Goal: Task Accomplishment & Management: Manage account settings

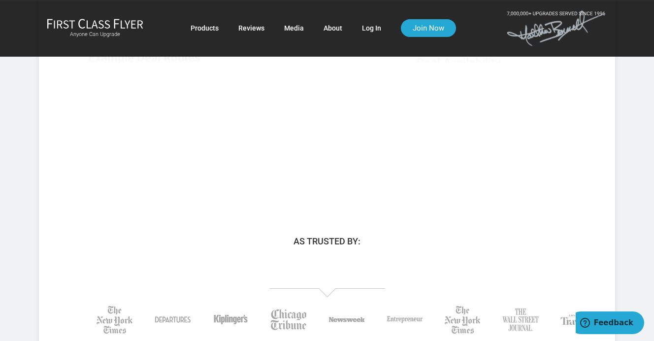
scroll to position [276, 0]
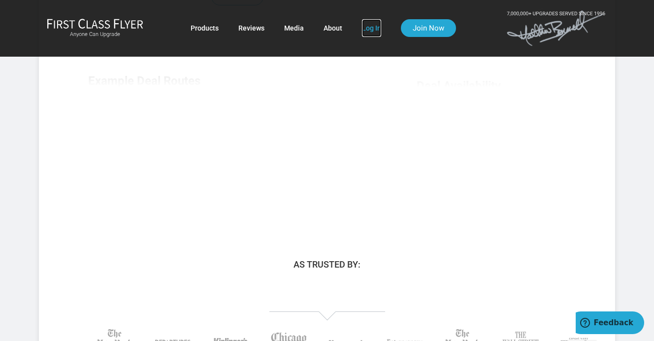
click at [362, 30] on link "Log In" at bounding box center [371, 28] width 19 height 18
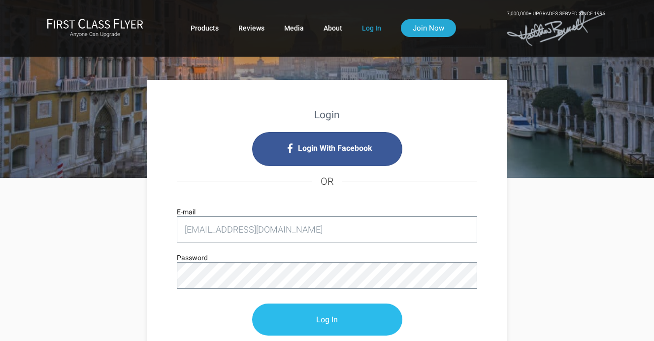
click at [329, 318] on input "Log In" at bounding box center [327, 319] width 150 height 32
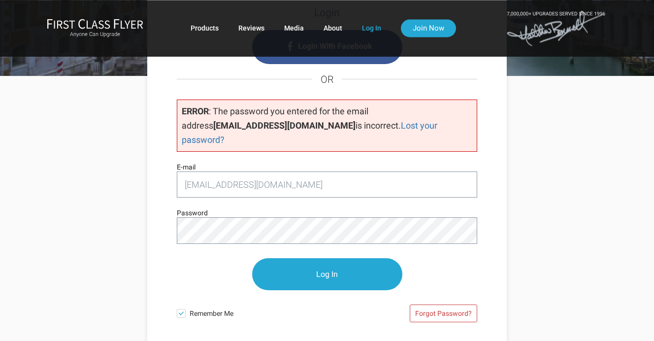
scroll to position [125, 0]
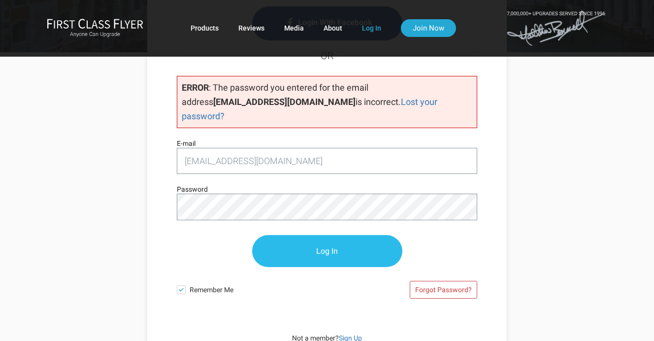
click at [329, 237] on input "Log In" at bounding box center [327, 251] width 150 height 32
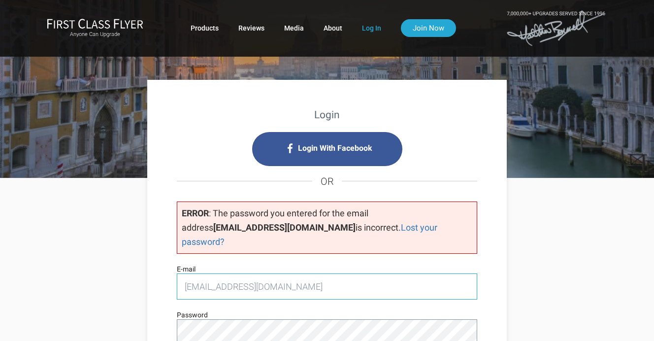
click at [296, 273] on input "hazenwayne@sbcglobal.net" at bounding box center [327, 286] width 300 height 26
type input "h"
type input "[EMAIL_ADDRESS][DOMAIN_NAME]"
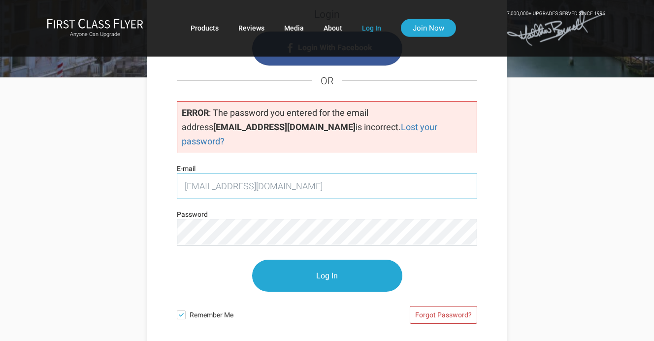
scroll to position [125, 0]
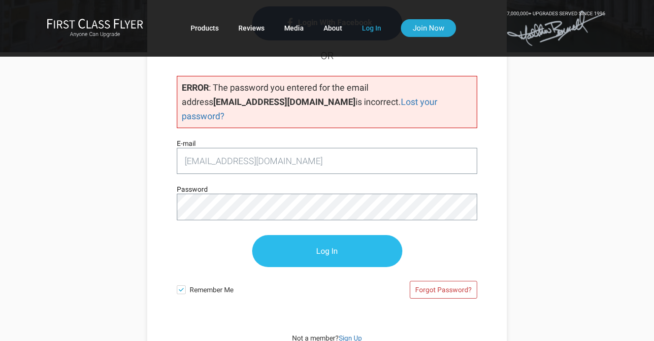
click at [323, 235] on input "Log In" at bounding box center [327, 251] width 150 height 32
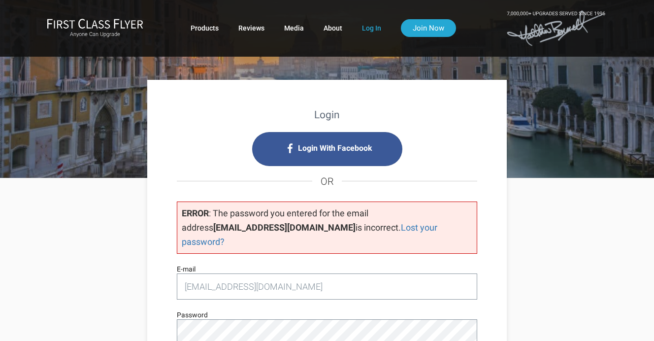
click at [357, 215] on p "ERROR : The password you entered for the email address [EMAIL_ADDRESS][DOMAIN_N…" at bounding box center [327, 227] width 300 height 52
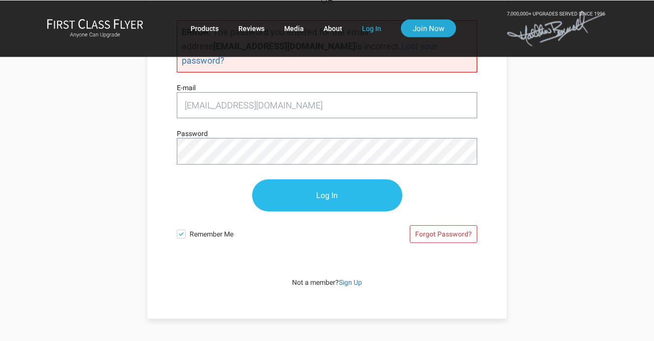
click at [325, 179] on input "Log In" at bounding box center [327, 195] width 150 height 32
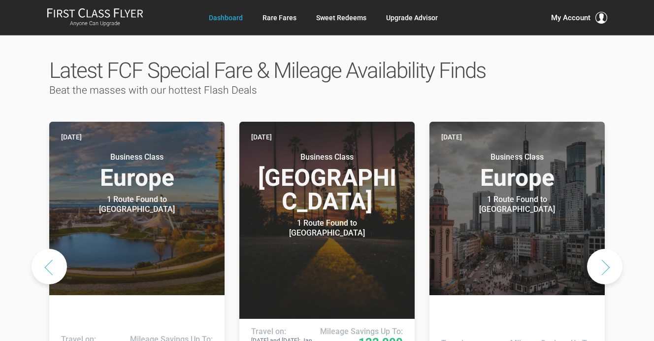
scroll to position [477, 0]
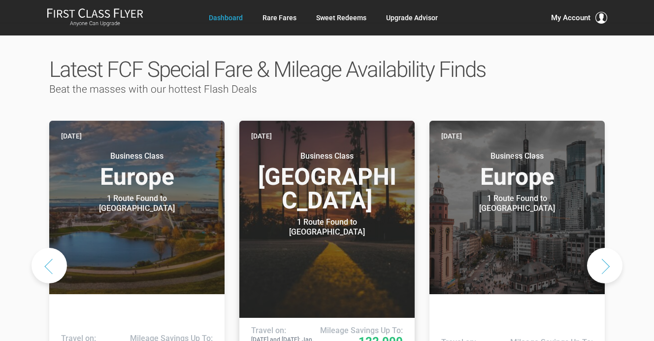
click at [342, 173] on h3 "Business Class North America" at bounding box center [327, 181] width 152 height 61
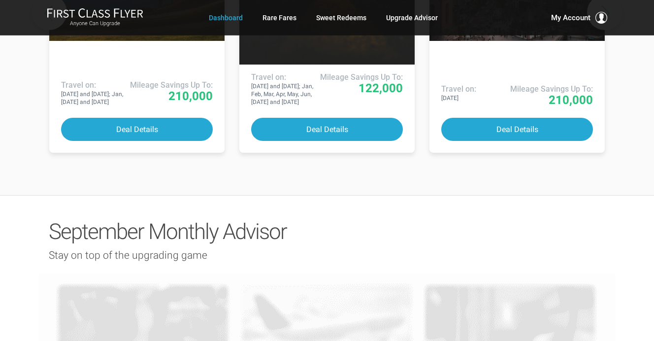
scroll to position [728, 0]
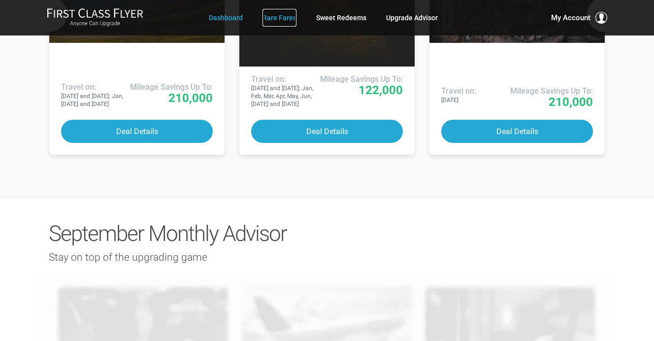
click at [275, 14] on link "Rare Fares" at bounding box center [279, 18] width 34 height 18
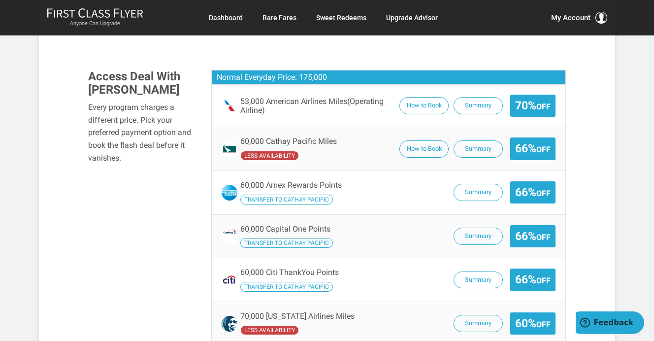
scroll to position [753, 0]
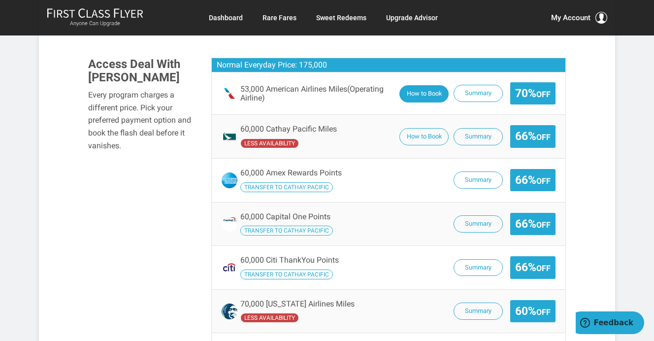
click at [426, 85] on button "How to Book" at bounding box center [423, 93] width 49 height 17
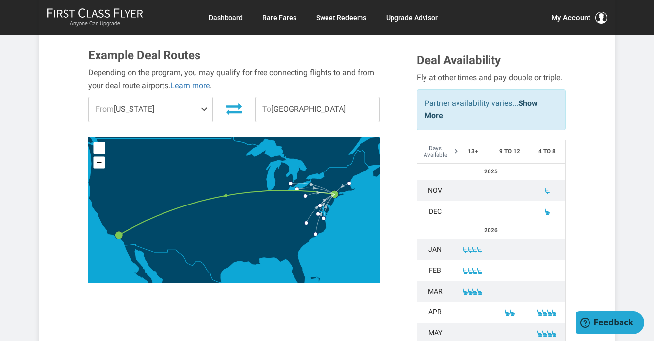
scroll to position [301, 0]
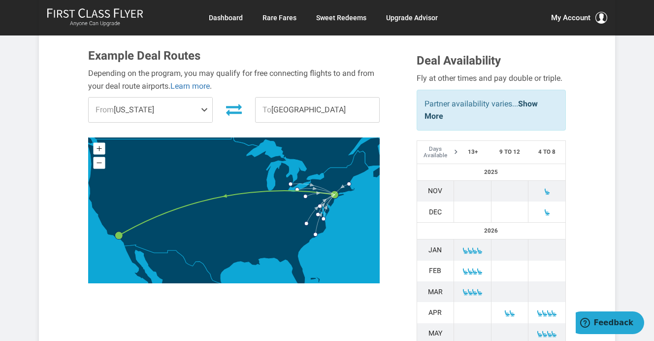
click at [547, 188] on span at bounding box center [546, 191] width 7 height 7
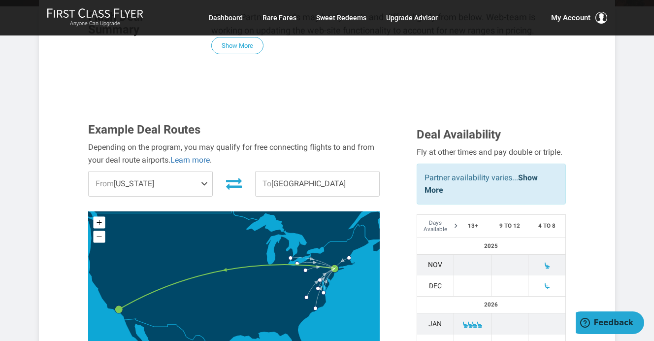
scroll to position [226, 0]
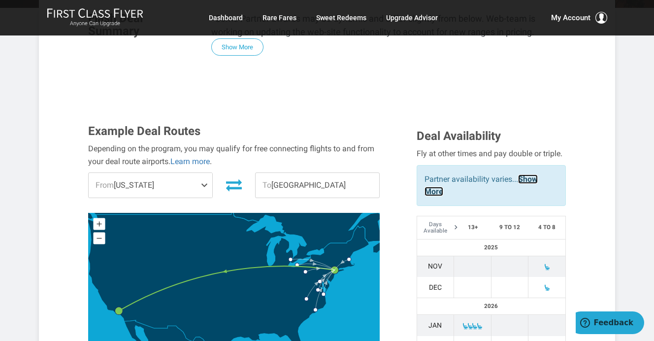
click at [524, 174] on link "Show More" at bounding box center [480, 185] width 113 height 22
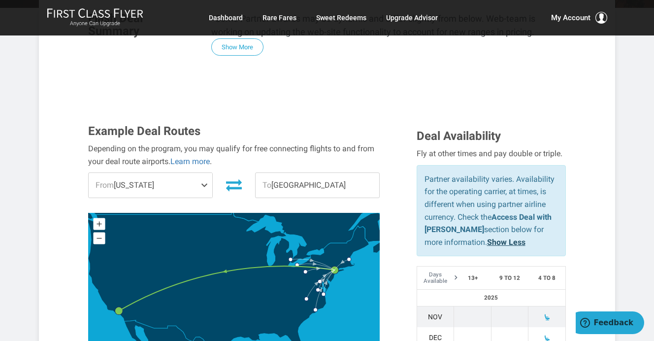
click at [524, 173] on p "Partner availability varies. Availability for the operating carrier, at times, …" at bounding box center [490, 211] width 133 height 76
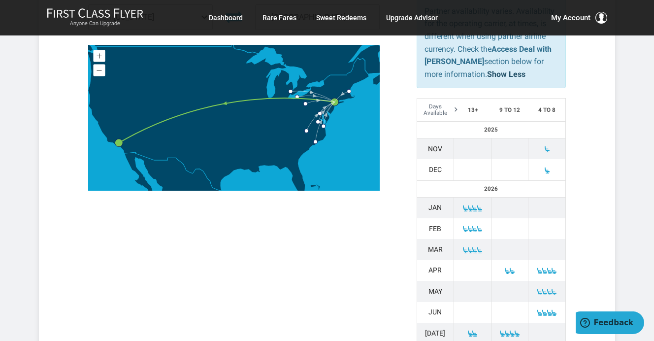
scroll to position [402, 0]
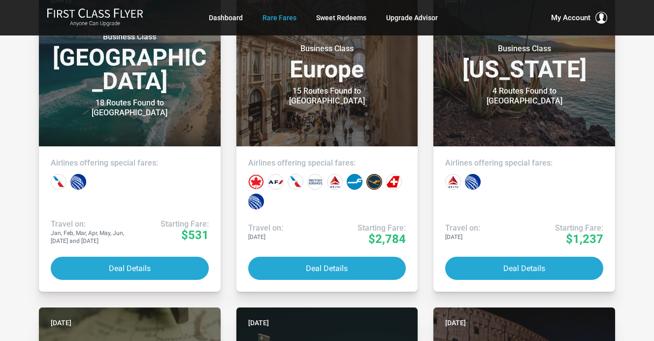
scroll to position [251, 0]
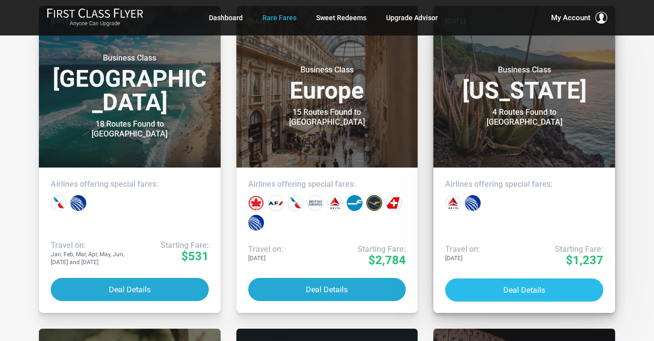
click at [513, 285] on button "Deal Details" at bounding box center [524, 289] width 158 height 23
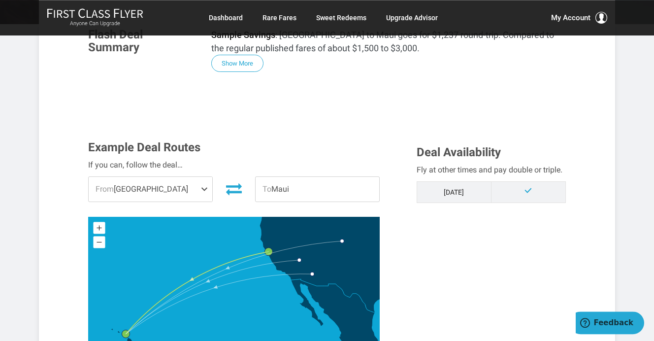
scroll to position [167, 0]
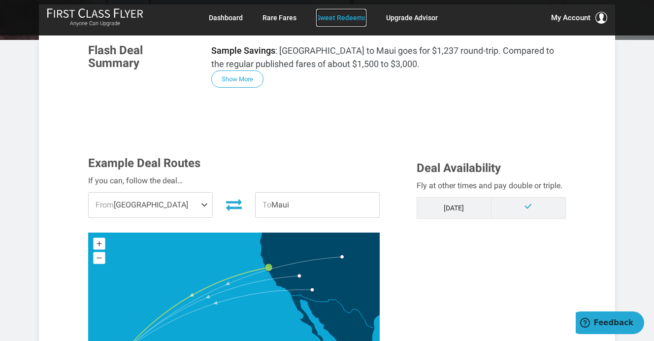
click at [331, 13] on link "Sweet Redeems" at bounding box center [341, 18] width 50 height 18
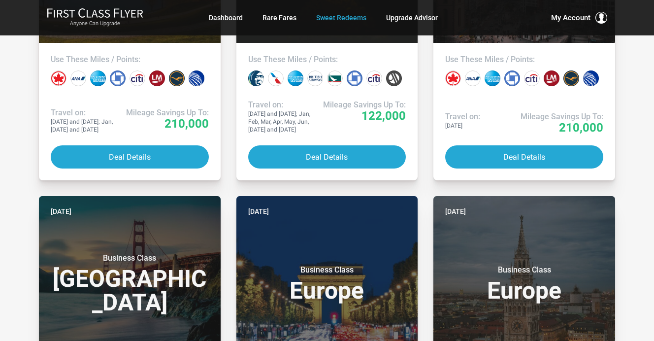
scroll to position [376, 0]
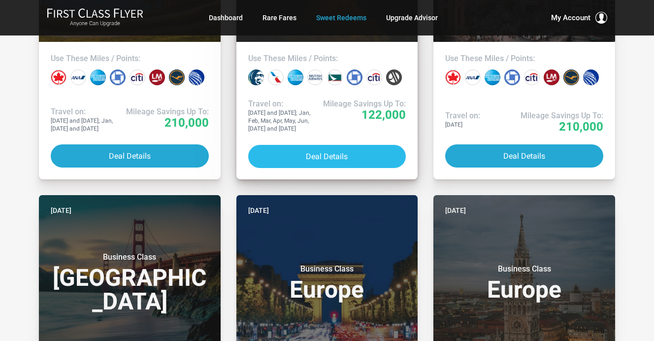
click at [316, 156] on button "Deal Details" at bounding box center [327, 156] width 158 height 23
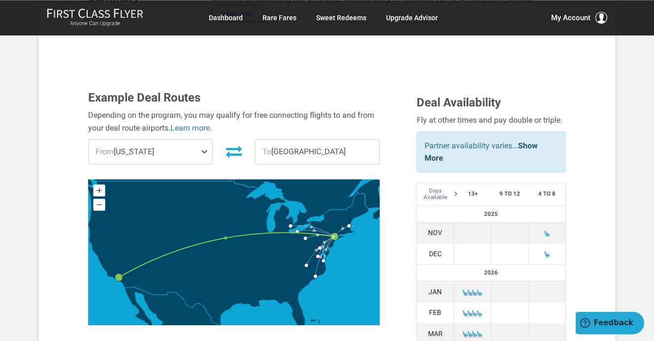
scroll to position [276, 0]
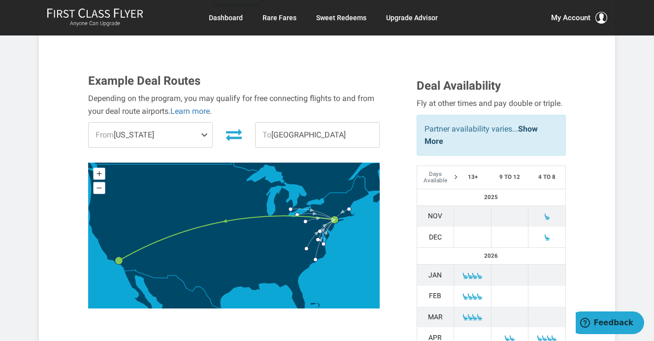
click at [544, 213] on span at bounding box center [546, 216] width 7 height 7
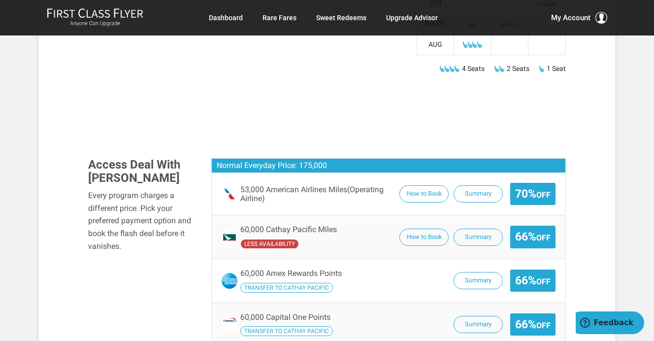
scroll to position [678, 0]
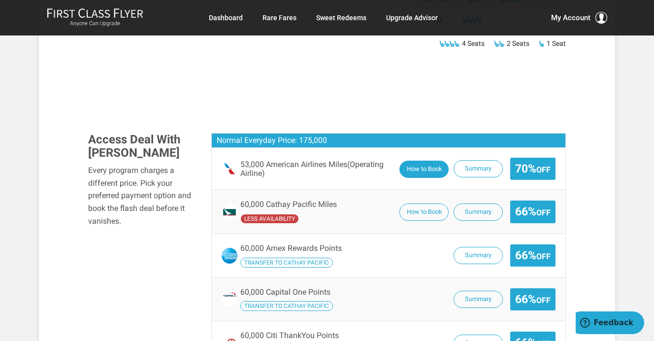
click at [423, 160] on button "How to Book" at bounding box center [423, 168] width 49 height 17
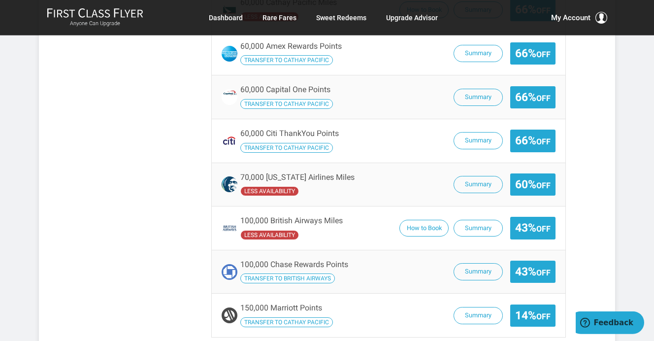
scroll to position [1104, 0]
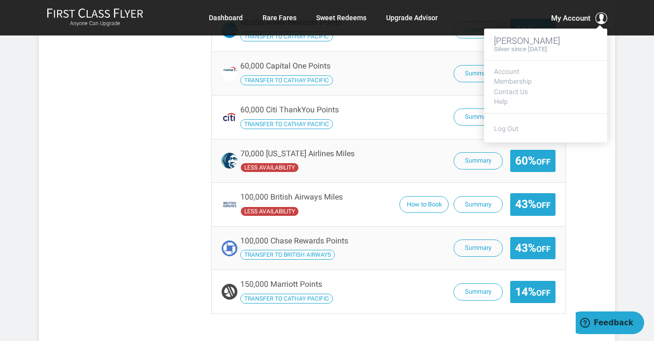
click at [567, 16] on span "My Account" at bounding box center [570, 18] width 39 height 12
click at [499, 125] on link "Log Out" at bounding box center [506, 129] width 25 height 8
